Goal: Information Seeking & Learning: Check status

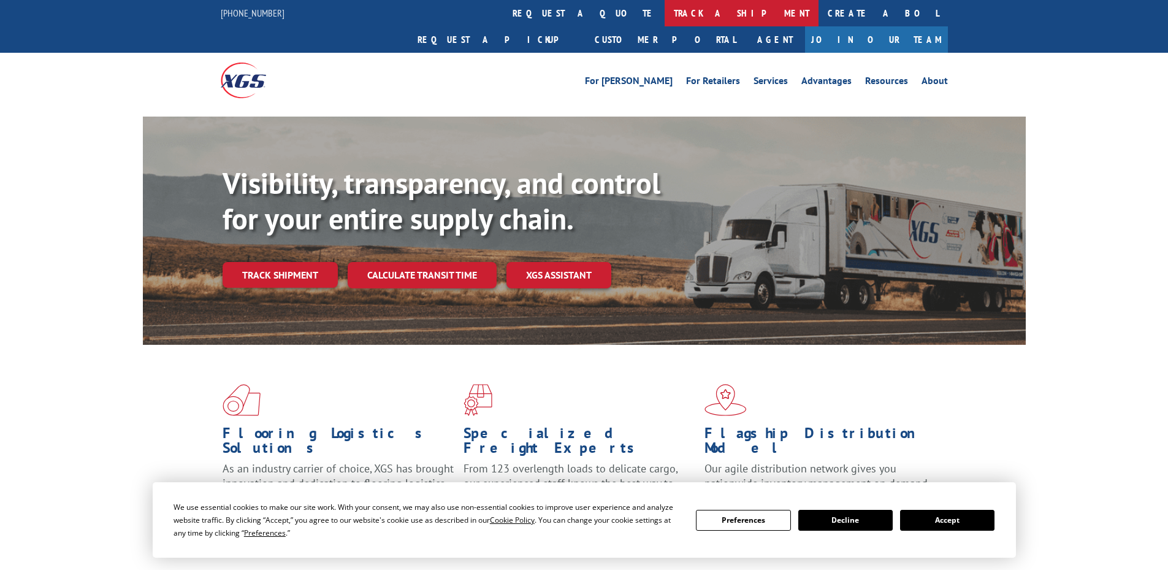
click at [665, 14] on link "track a shipment" at bounding box center [742, 13] width 154 height 26
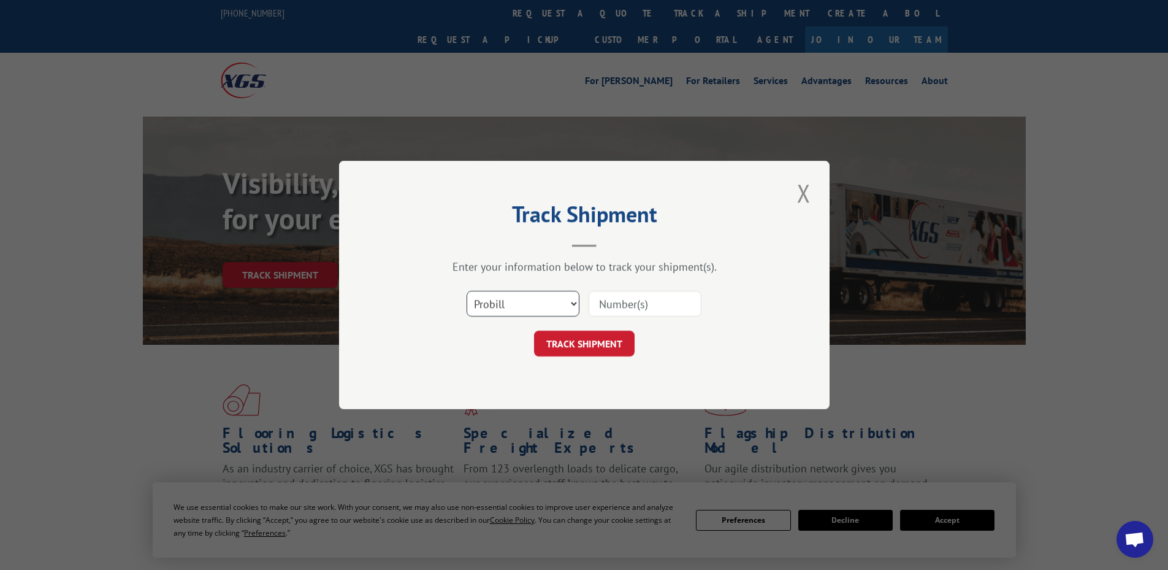
click at [531, 314] on select "Select category... Probill BOL PO" at bounding box center [523, 304] width 113 height 26
select select "bol"
click at [467, 291] on select "Select category... Probill BOL PO" at bounding box center [523, 304] width 113 height 26
click at [598, 297] on input at bounding box center [645, 304] width 113 height 26
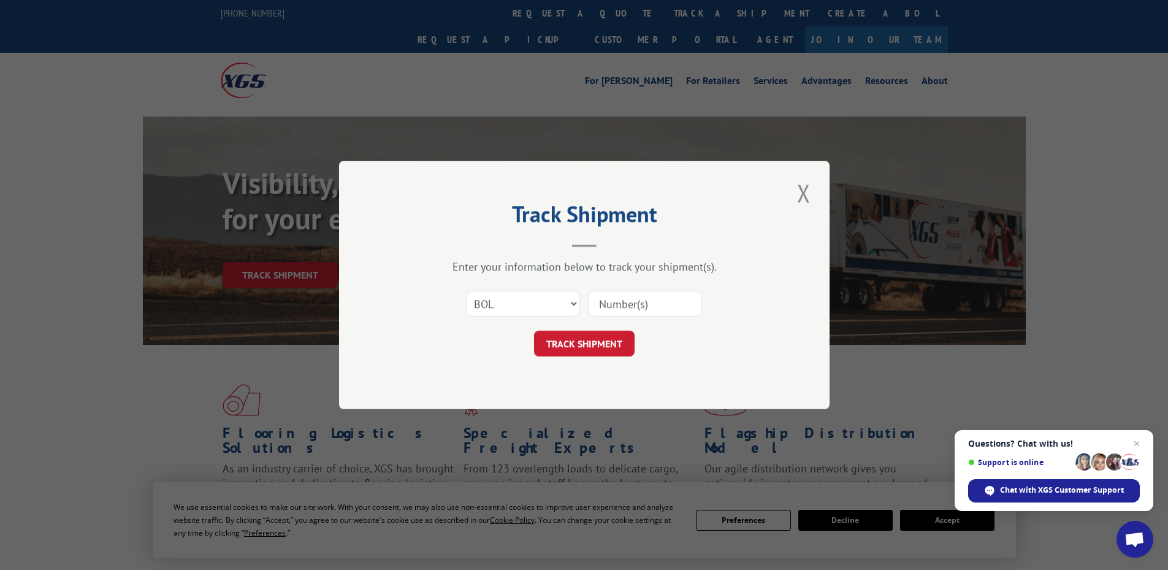
paste input "4846968"
type input "4846968"
click at [593, 328] on form "Select category... Probill BOL PO 4846968 TRACK SHIPMENT" at bounding box center [584, 319] width 368 height 73
click at [580, 349] on button "TRACK SHIPMENT" at bounding box center [584, 343] width 101 height 26
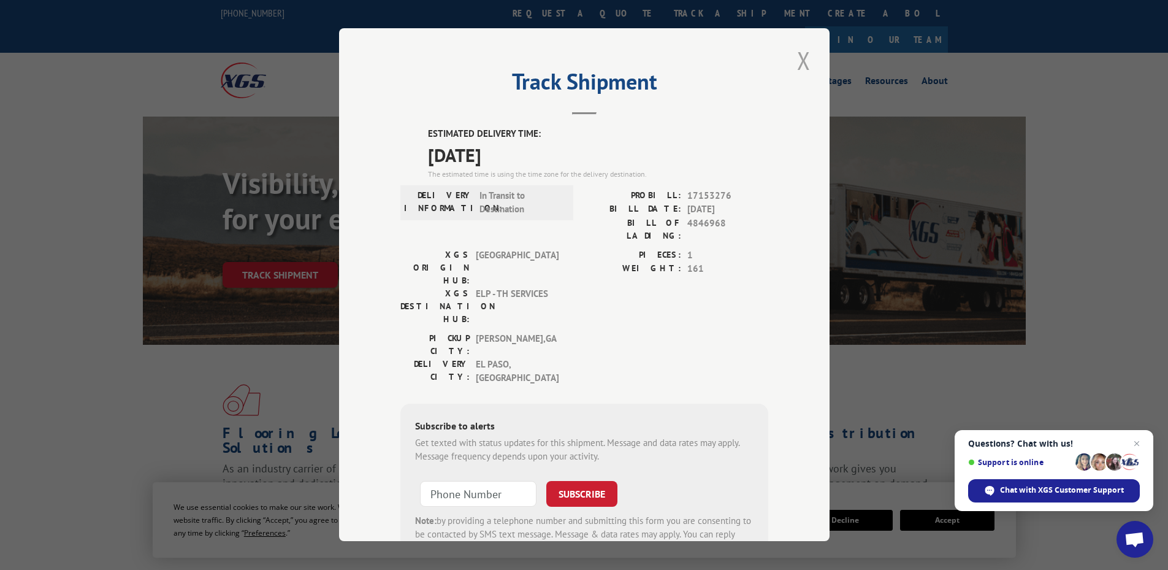
click at [798, 62] on button "Close modal" at bounding box center [803, 61] width 21 height 34
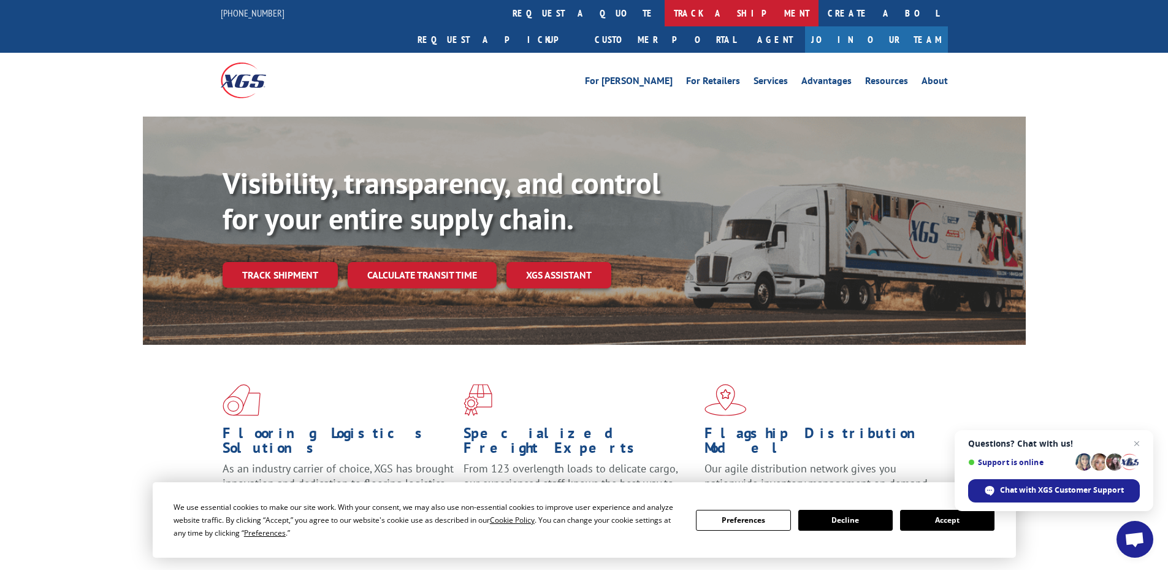
click at [665, 12] on link "track a shipment" at bounding box center [742, 13] width 154 height 26
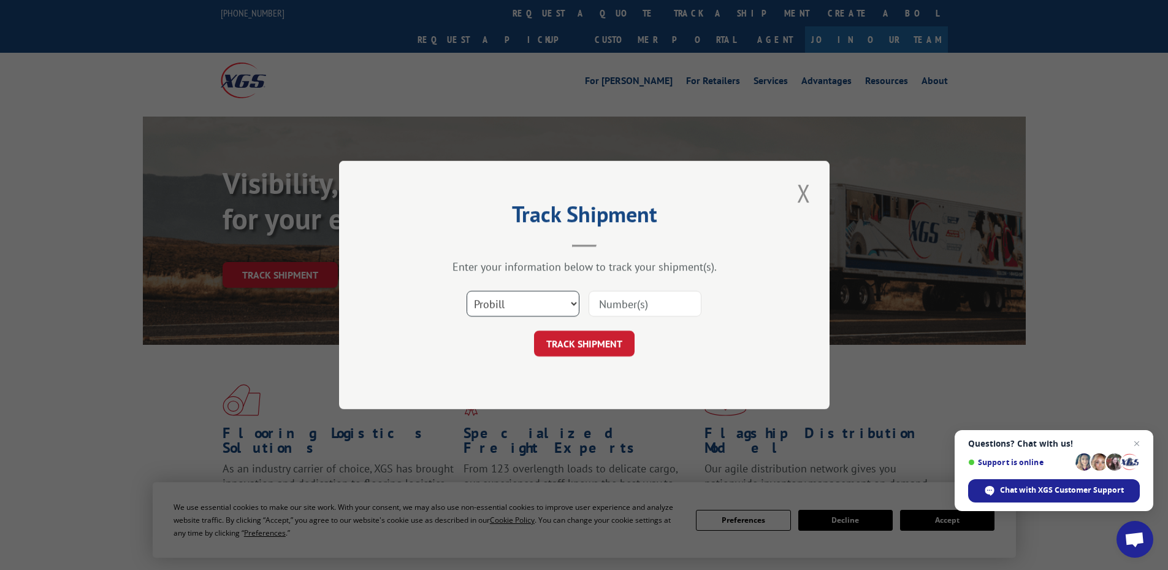
click at [525, 300] on select "Select category... Probill BOL PO" at bounding box center [523, 304] width 113 height 26
select select "bol"
click at [467, 291] on select "Select category... Probill BOL PO" at bounding box center [523, 304] width 113 height 26
click at [654, 308] on input at bounding box center [645, 304] width 113 height 26
paste input "5956316"
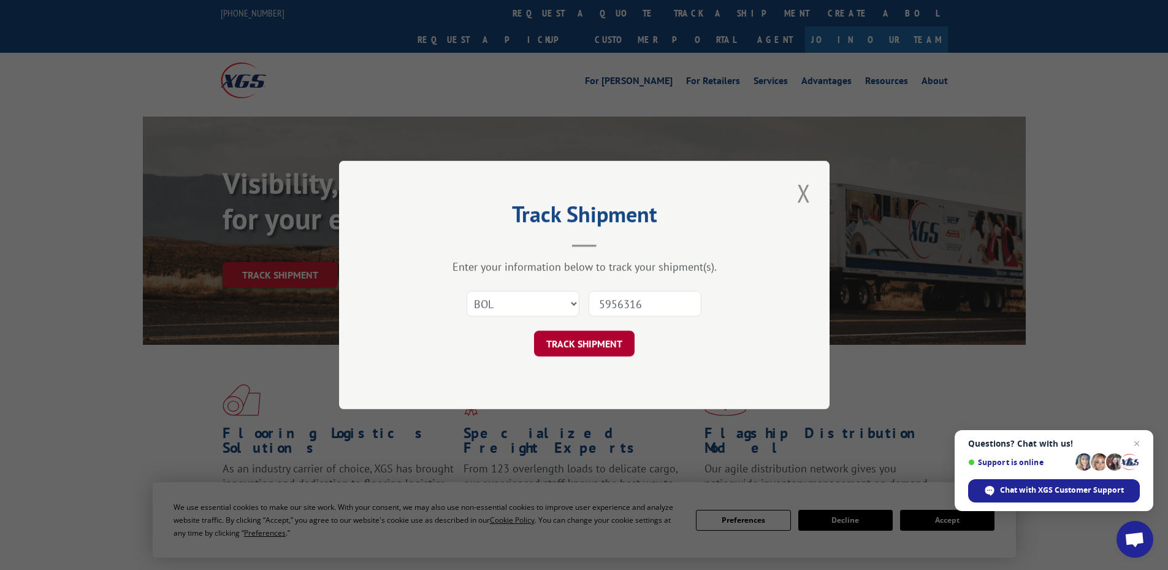
type input "5956316"
click at [597, 343] on button "TRACK SHIPMENT" at bounding box center [584, 343] width 101 height 26
